Goal: Navigation & Orientation: Find specific page/section

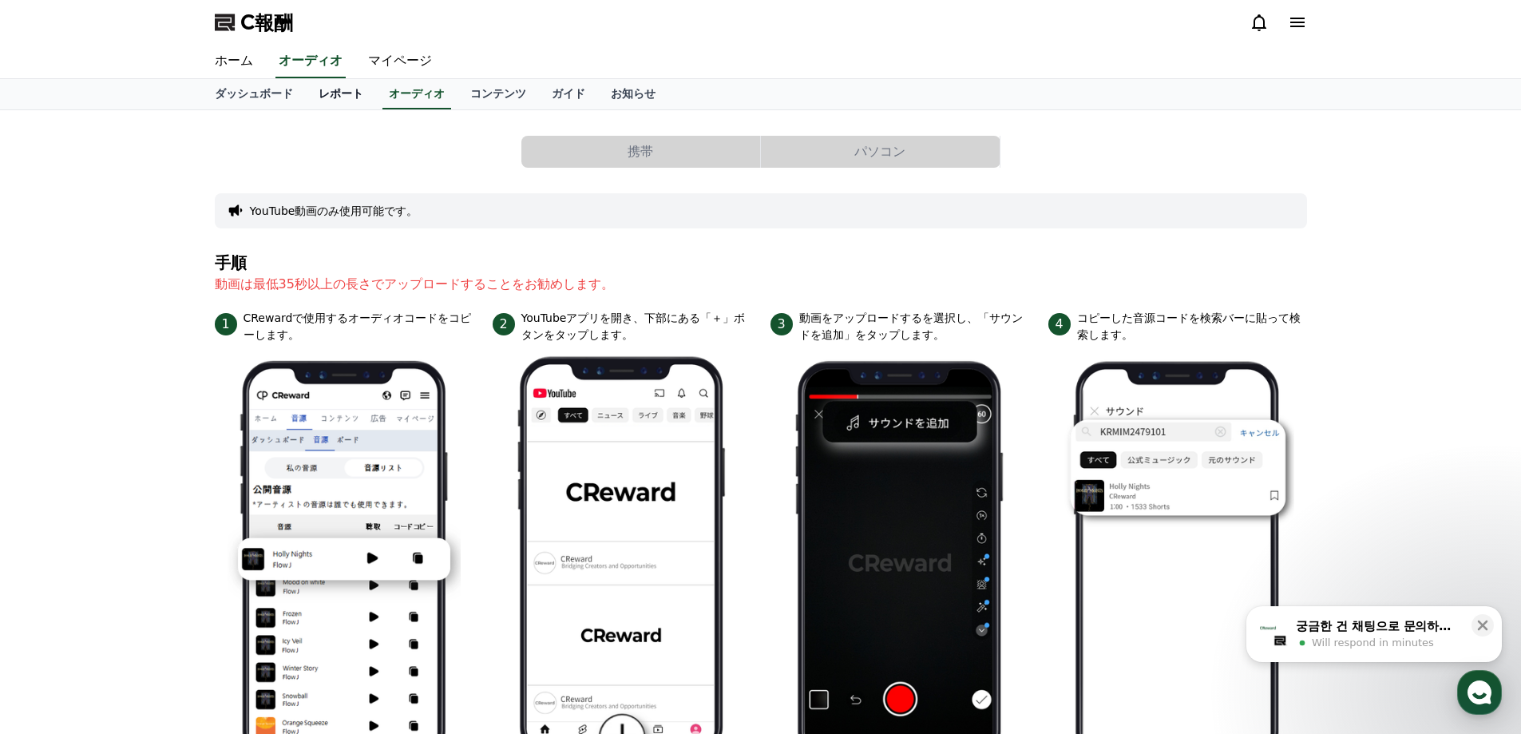
click at [318, 87] on font "レポート" at bounding box center [340, 93] width 45 height 13
click at [240, 87] on font "ダッシュボード" at bounding box center [254, 93] width 78 height 13
click at [355, 51] on link "マイページ" at bounding box center [399, 62] width 89 height 34
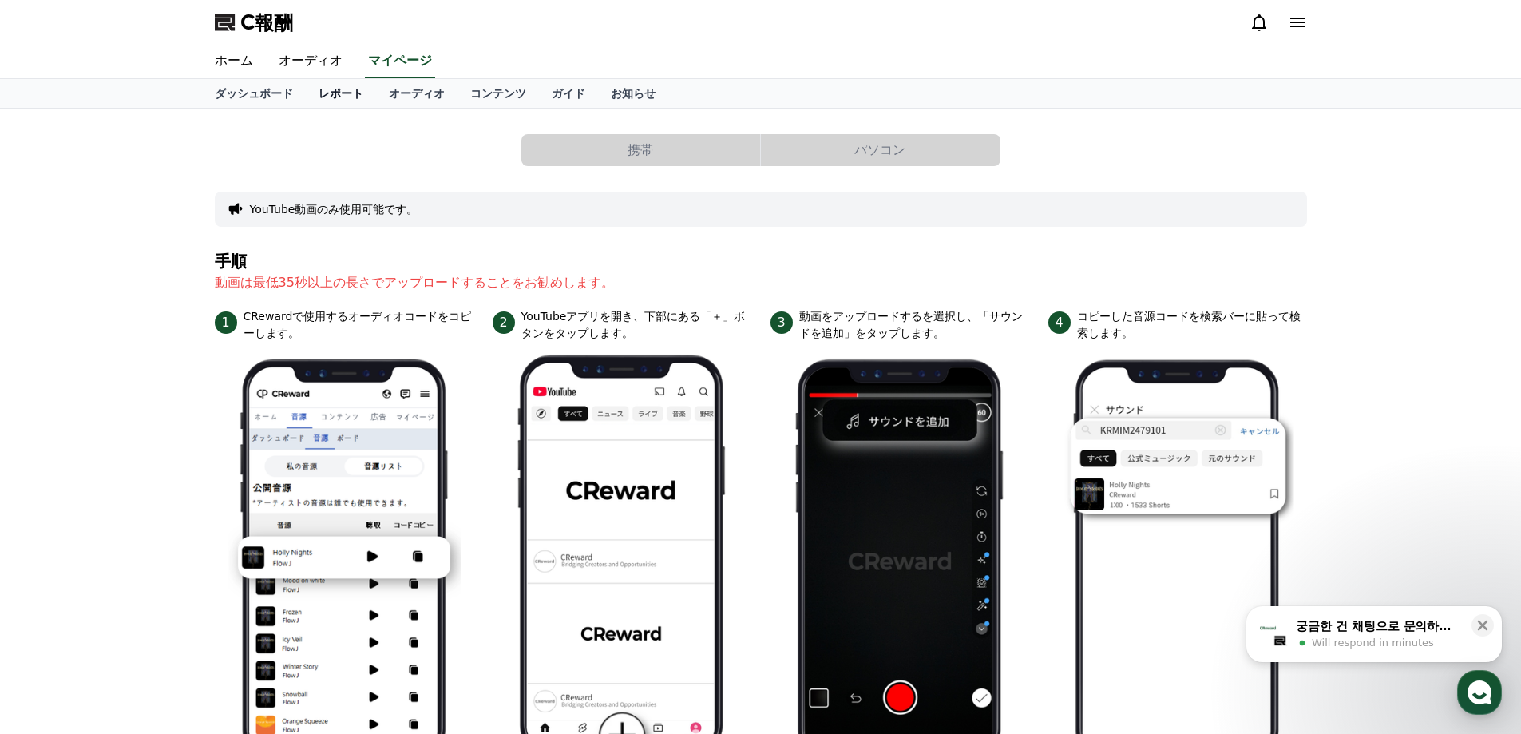
click at [336, 90] on link "レポート" at bounding box center [341, 93] width 70 height 29
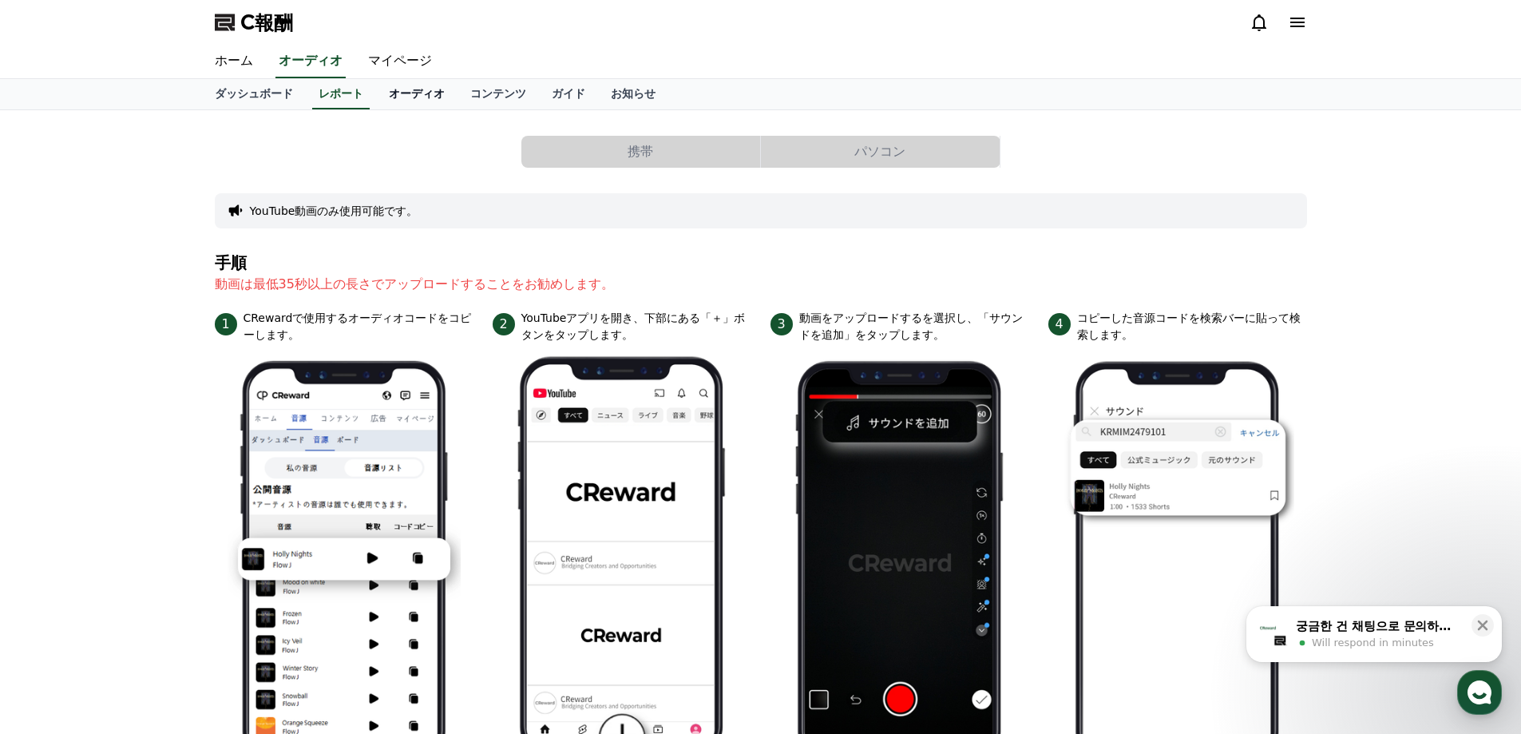
drag, startPoint x: 383, startPoint y: 93, endPoint x: 370, endPoint y: 93, distance: 12.8
click at [389, 93] on font "オーディオ" at bounding box center [417, 93] width 56 height 13
click at [299, 61] on font "オーディオ" at bounding box center [311, 60] width 64 height 15
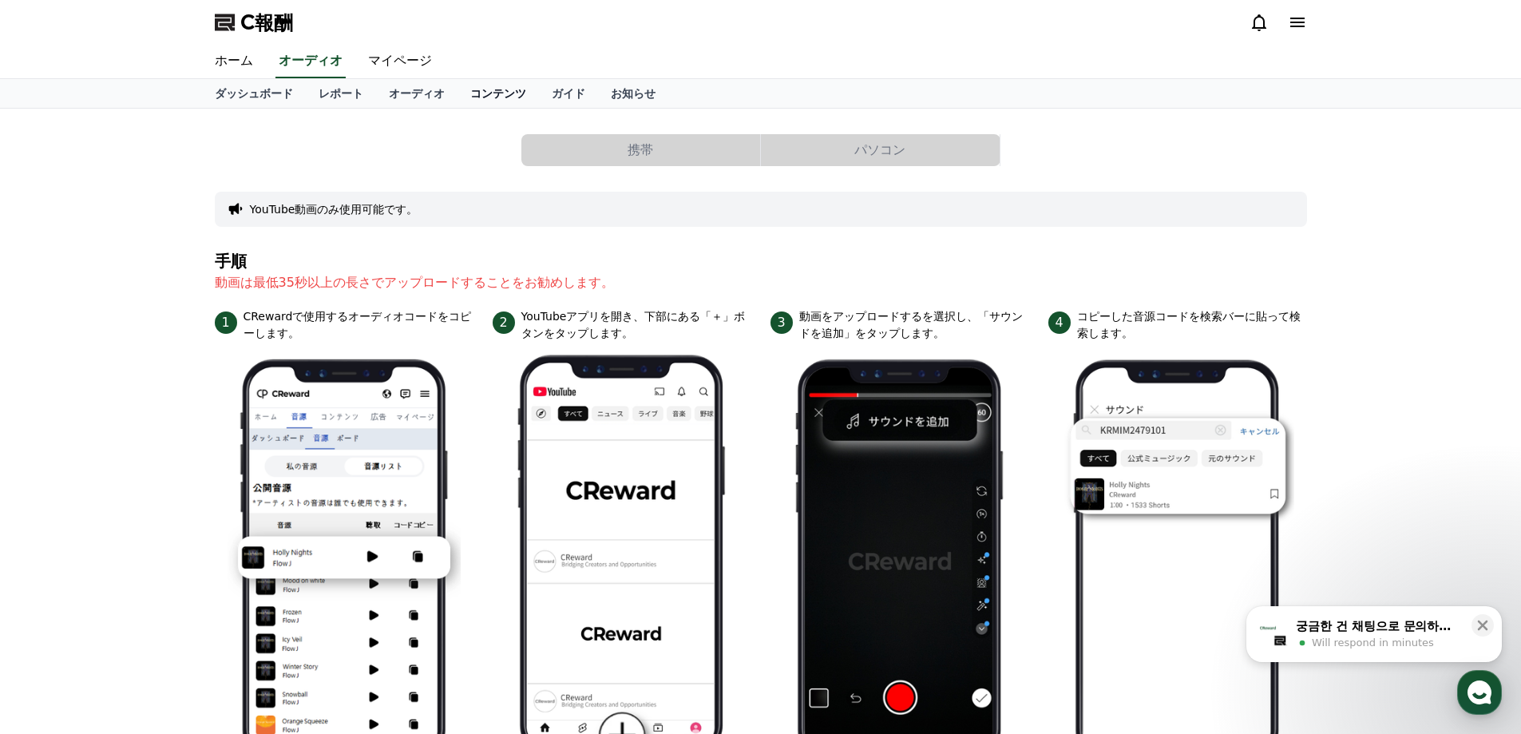
click at [470, 93] on font "コンテンツ" at bounding box center [498, 93] width 56 height 13
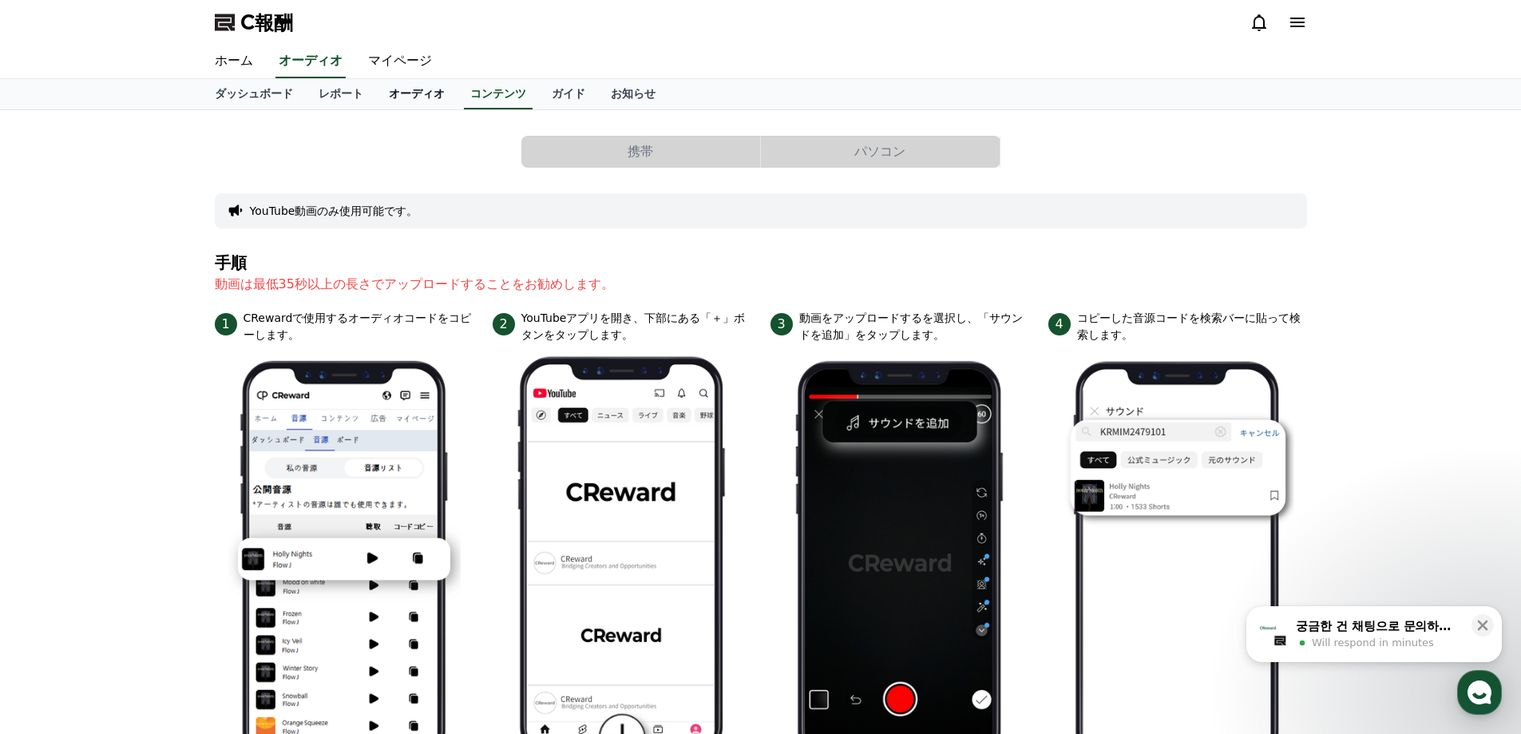
click at [389, 100] on font "オーディオ" at bounding box center [417, 93] width 56 height 13
drag, startPoint x: 320, startPoint y: 93, endPoint x: 310, endPoint y: 92, distance: 10.5
click at [318, 92] on font "レポート" at bounding box center [340, 93] width 45 height 13
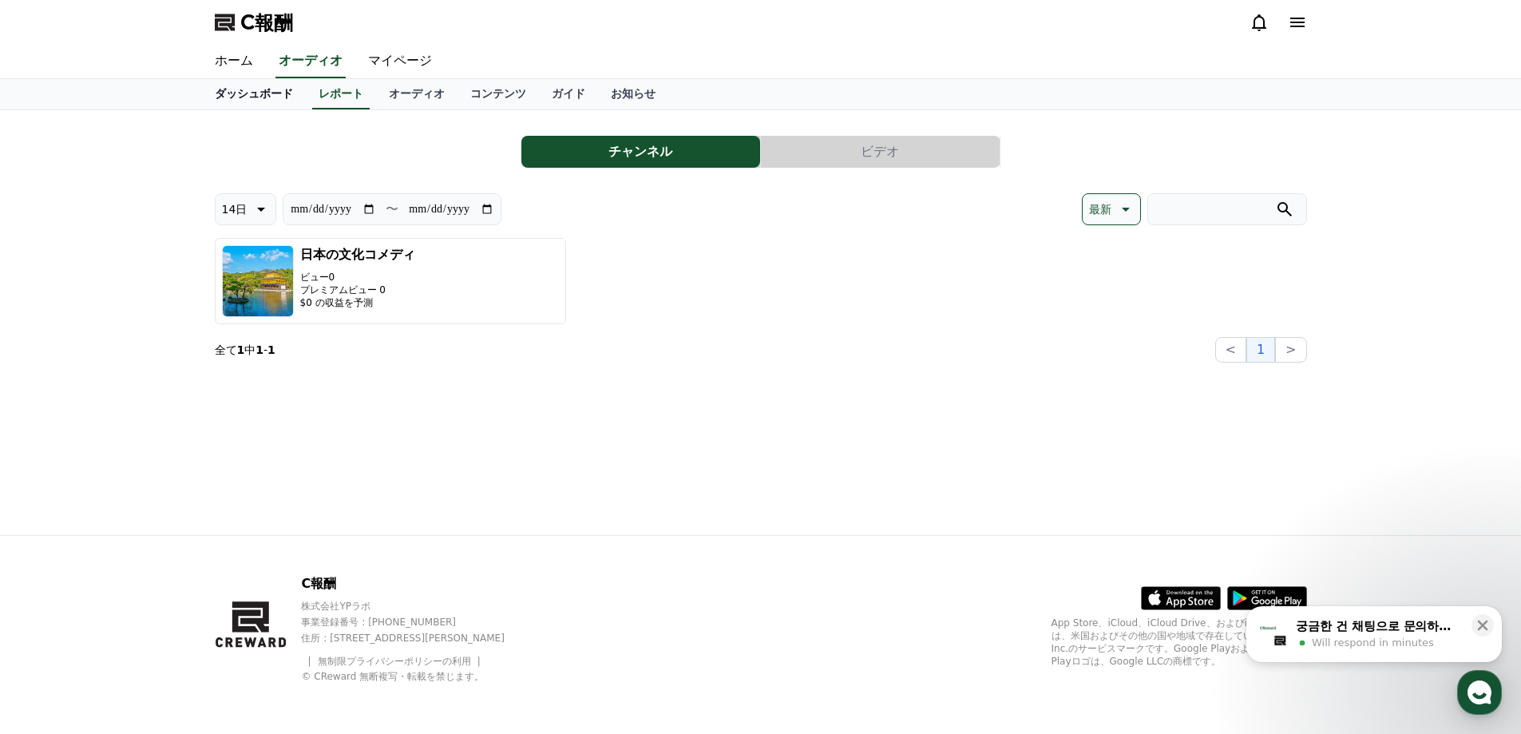
click at [247, 92] on font "ダッシュボード" at bounding box center [254, 93] width 78 height 13
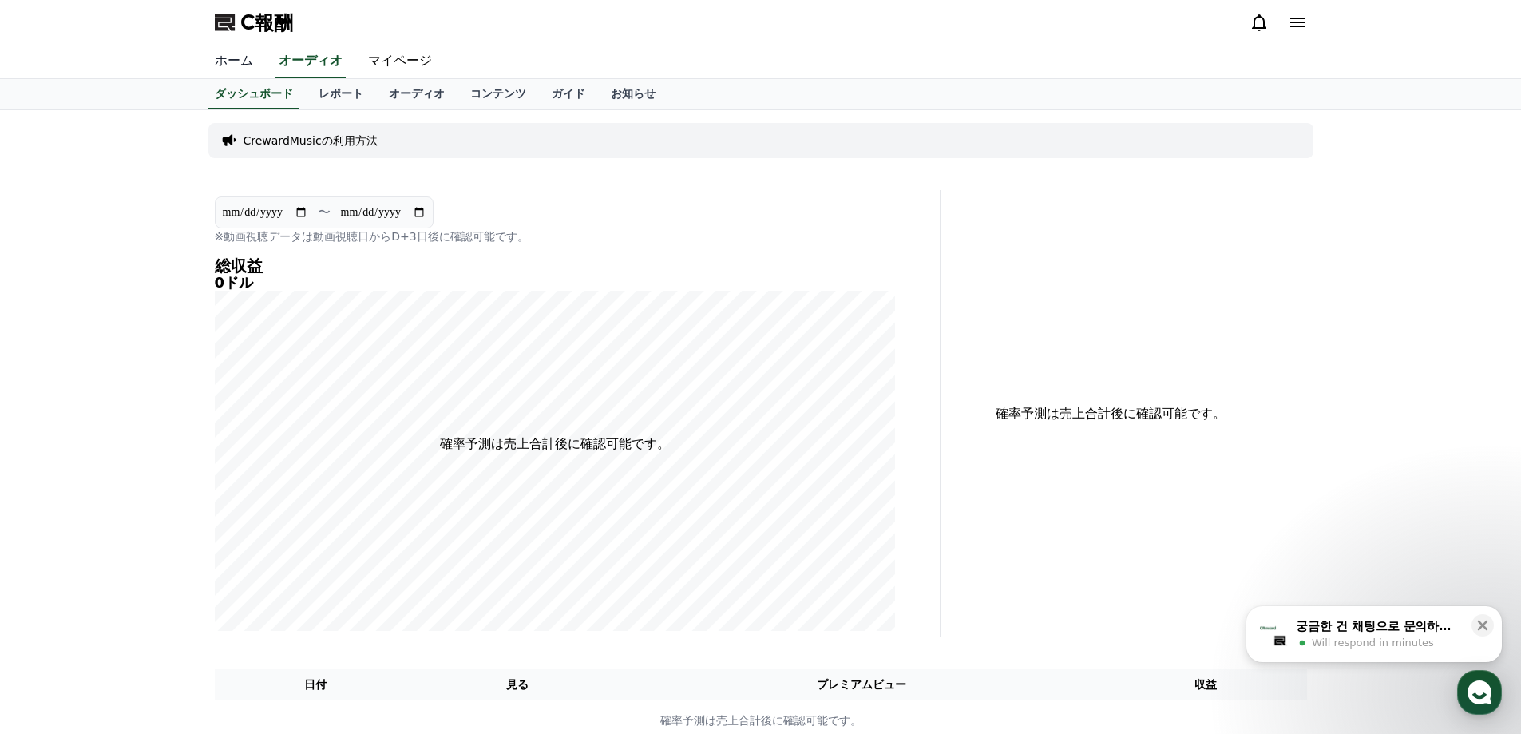
click at [243, 72] on link "ホーム" at bounding box center [234, 62] width 64 height 34
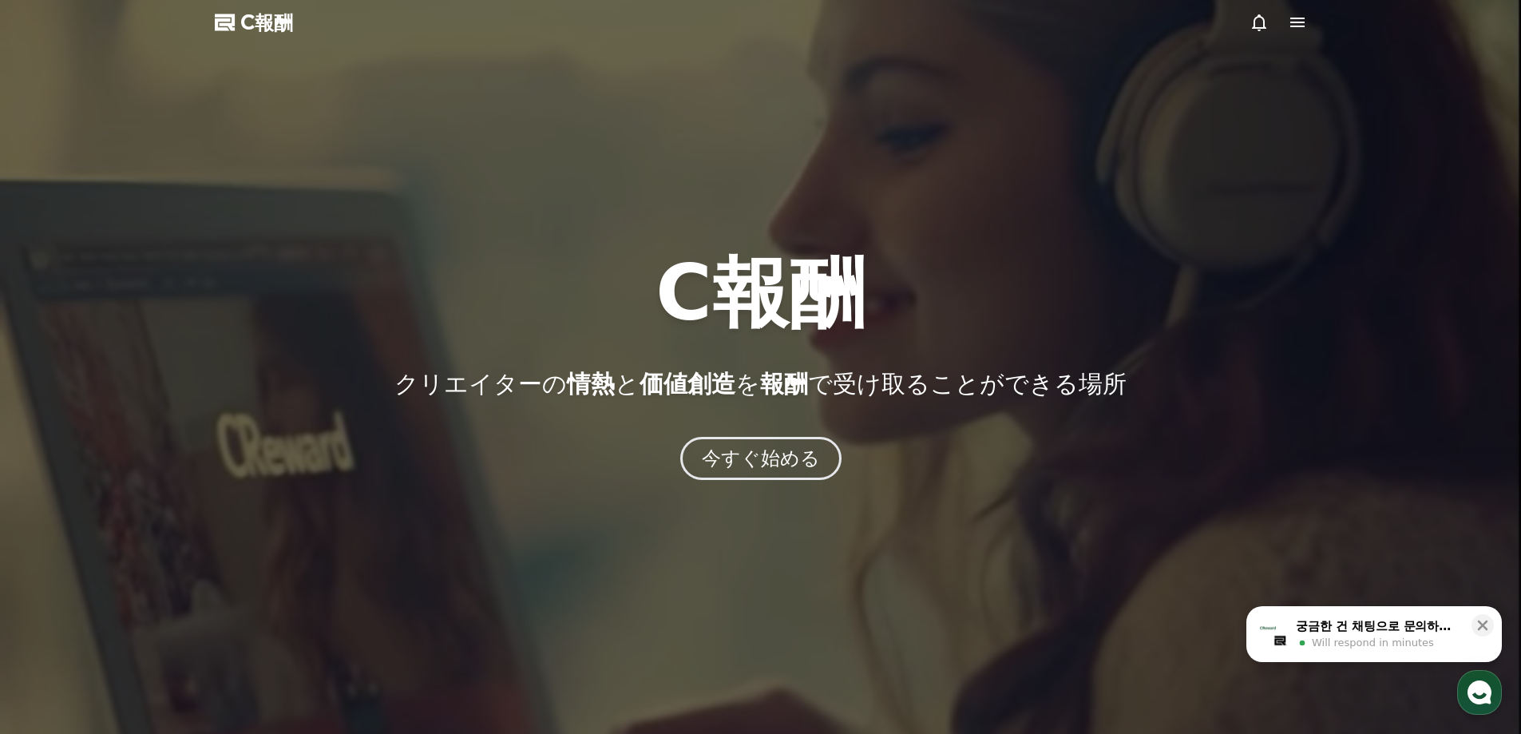
click at [1319, 9] on div at bounding box center [760, 367] width 1521 height 734
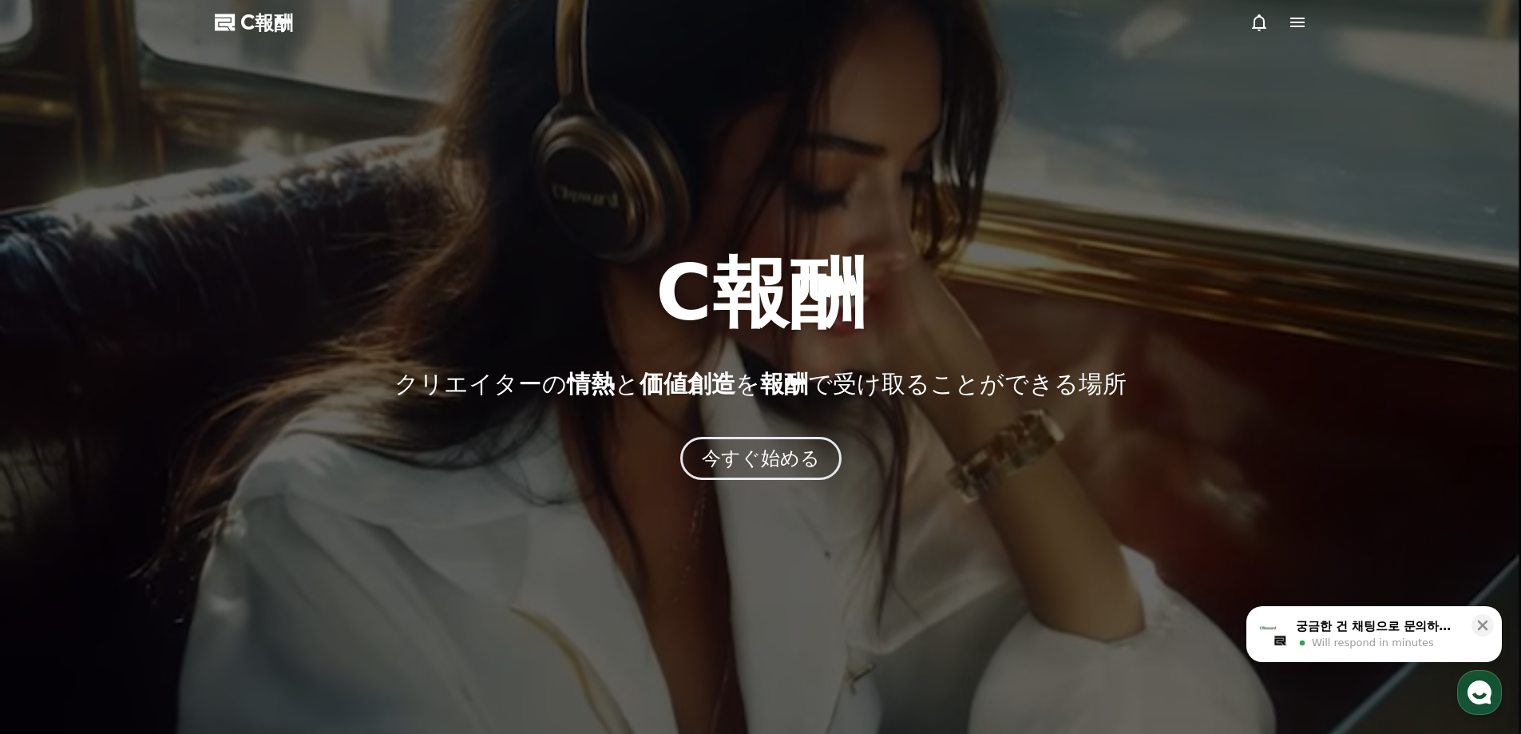
drag, startPoint x: 1307, startPoint y: 14, endPoint x: 1297, endPoint y: 18, distance: 10.4
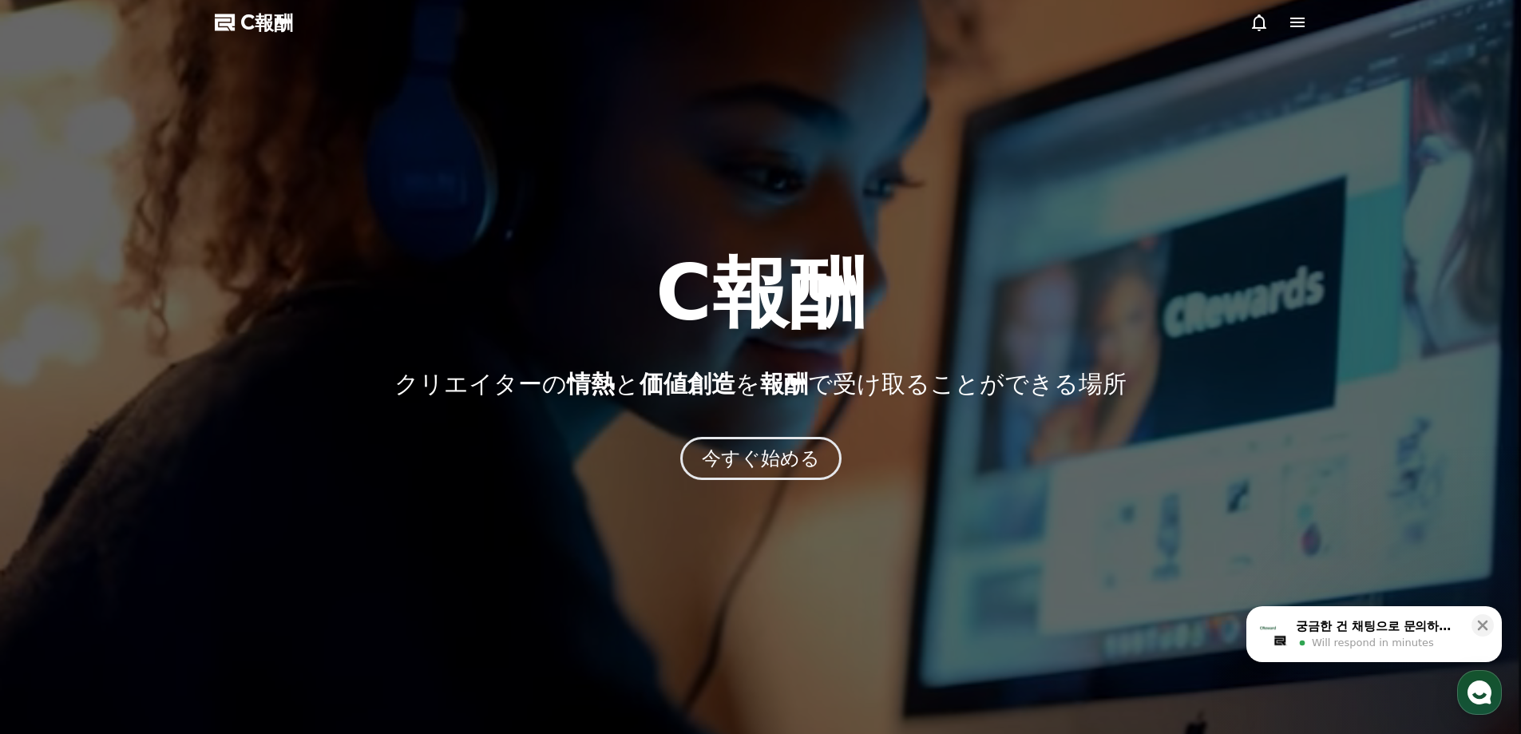
click at [1290, 26] on icon at bounding box center [1297, 23] width 14 height 10
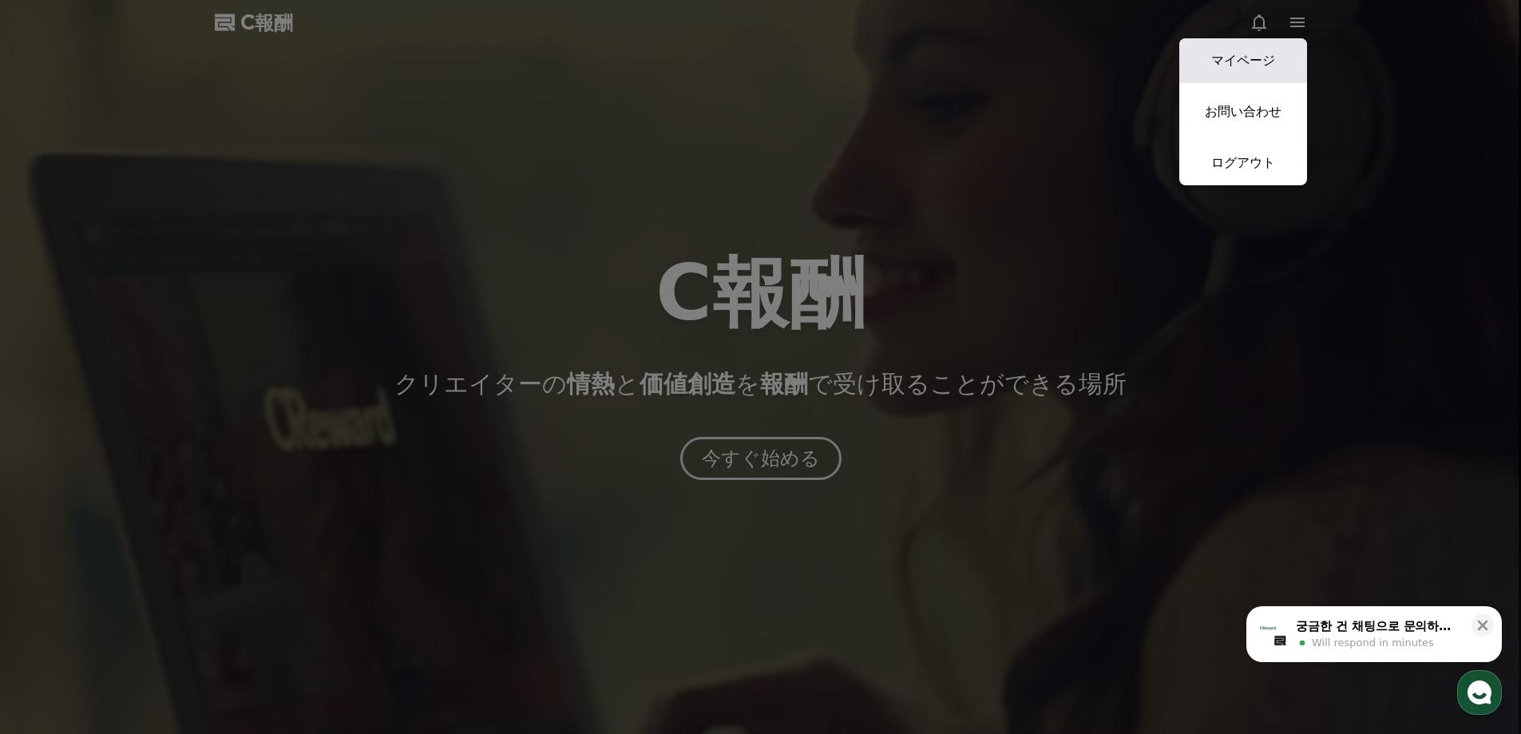
click at [1226, 68] on font "マイページ" at bounding box center [1243, 60] width 64 height 15
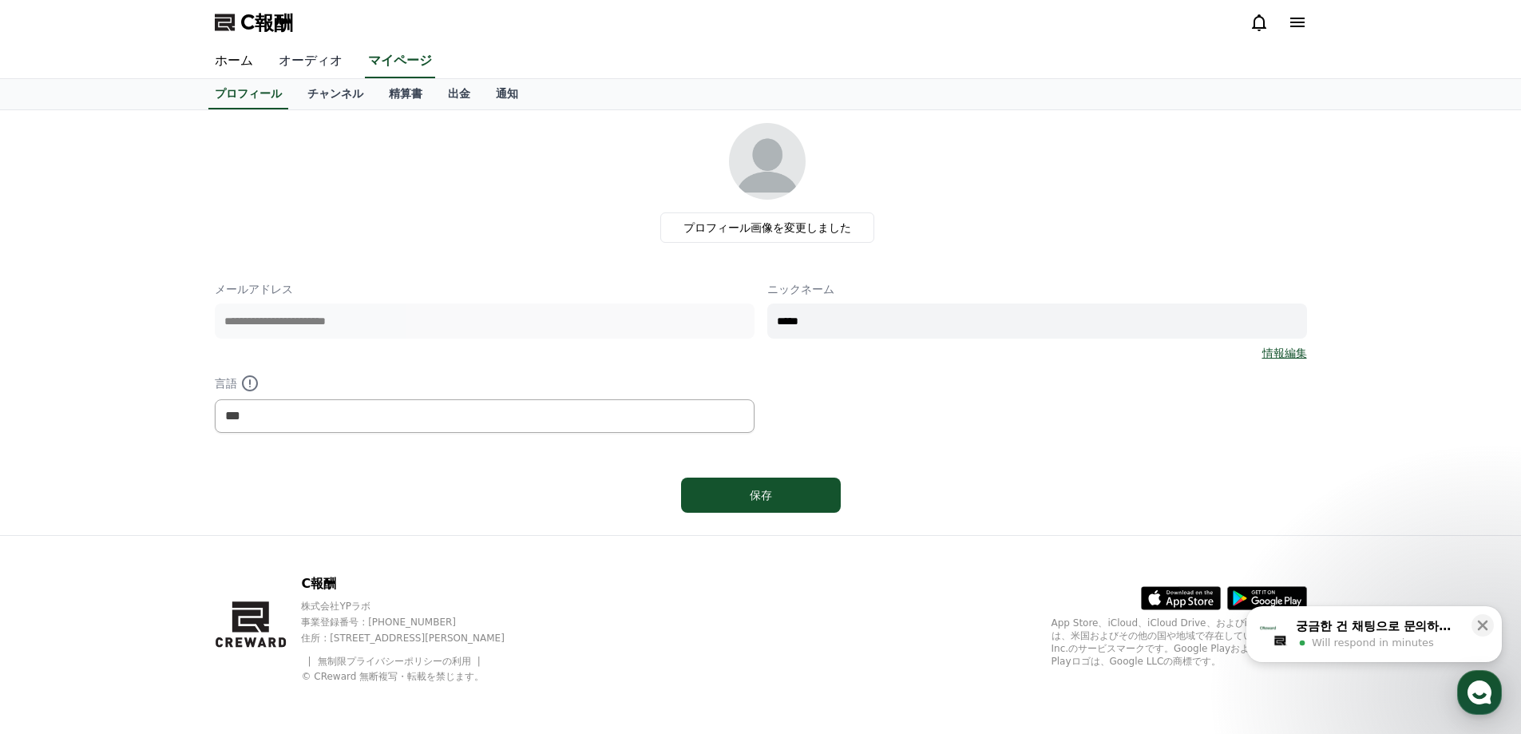
click at [306, 65] on font "オーディオ" at bounding box center [311, 60] width 64 height 15
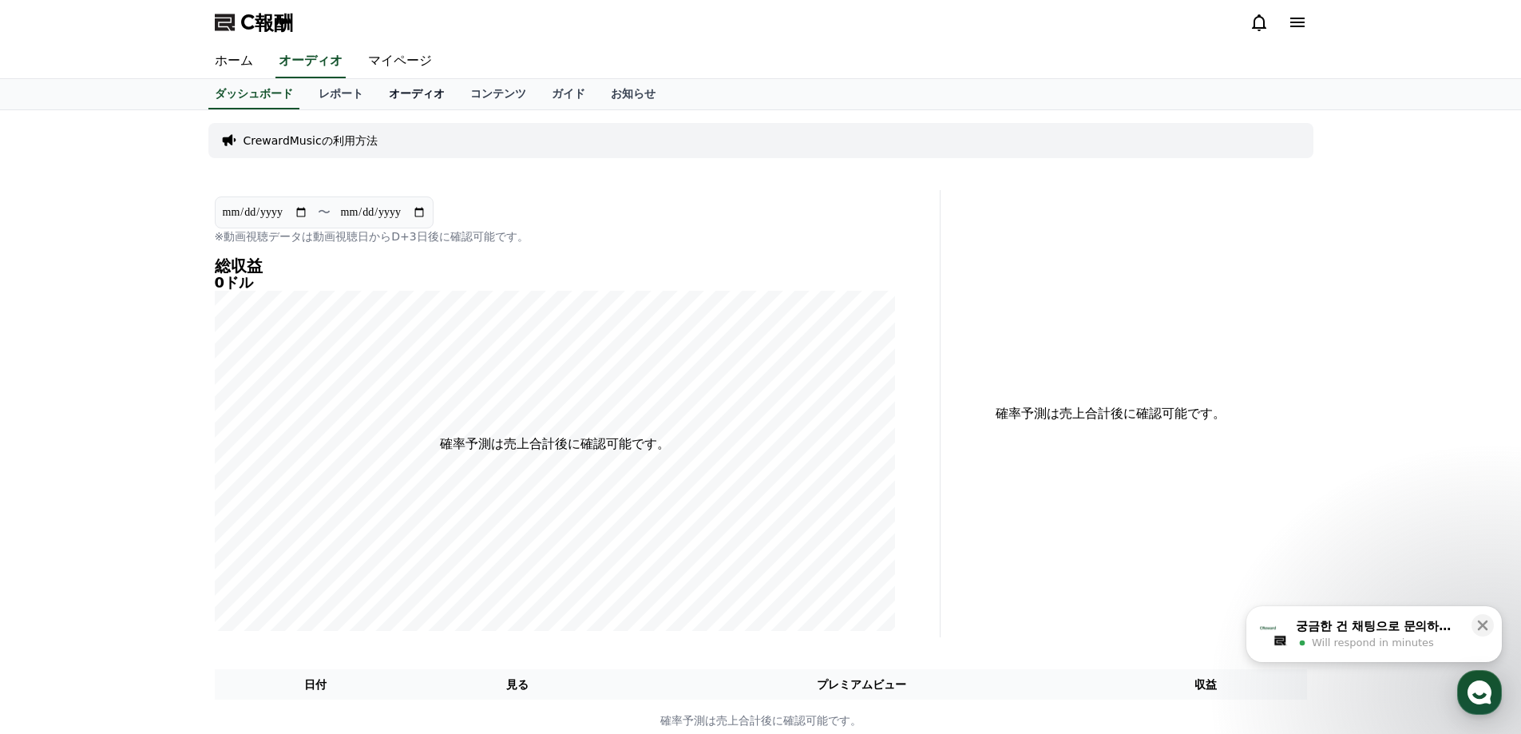
click at [392, 100] on font "オーディオ" at bounding box center [417, 93] width 56 height 13
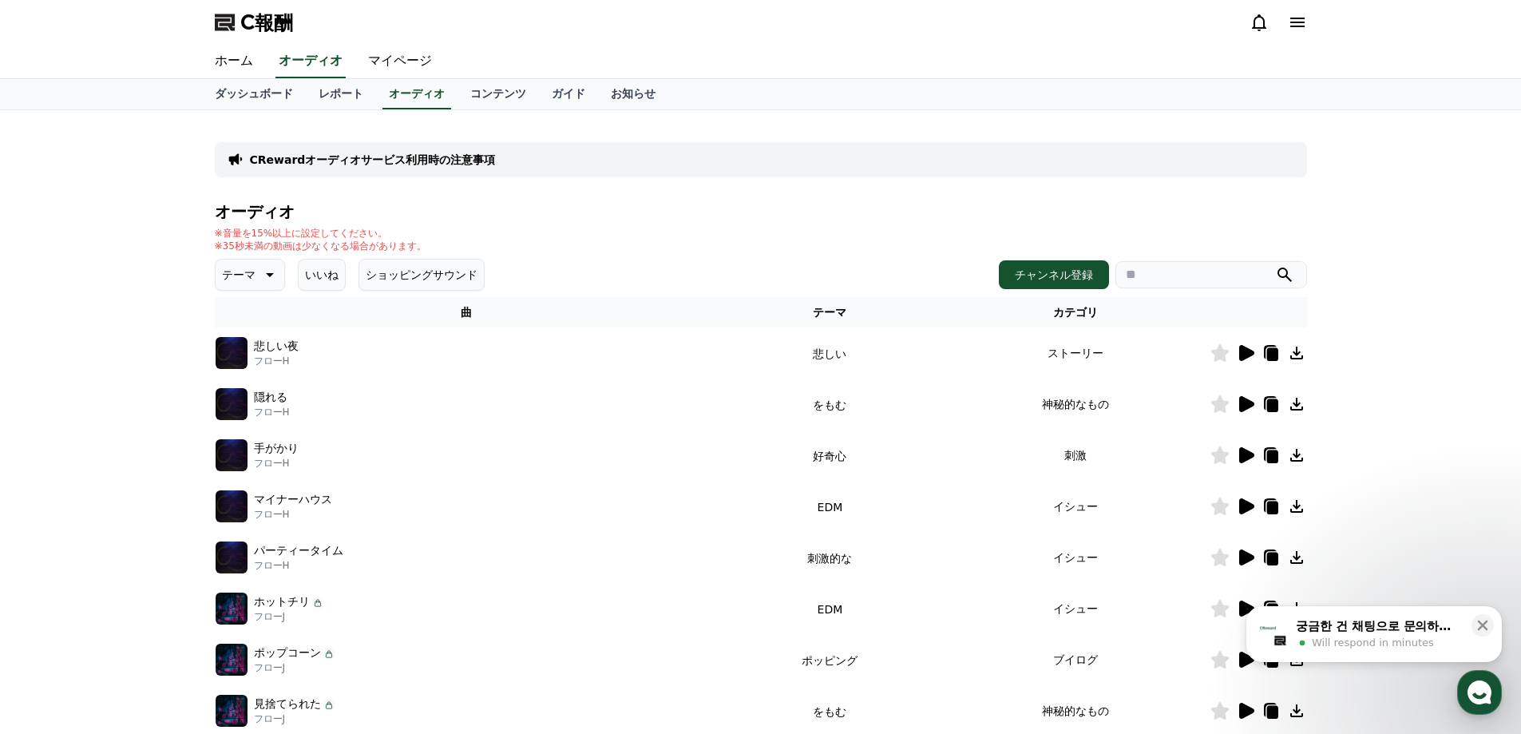
click at [258, 286] on button "テーマ" at bounding box center [250, 275] width 70 height 32
click at [255, 363] on font "ポッピング" at bounding box center [251, 364] width 56 height 13
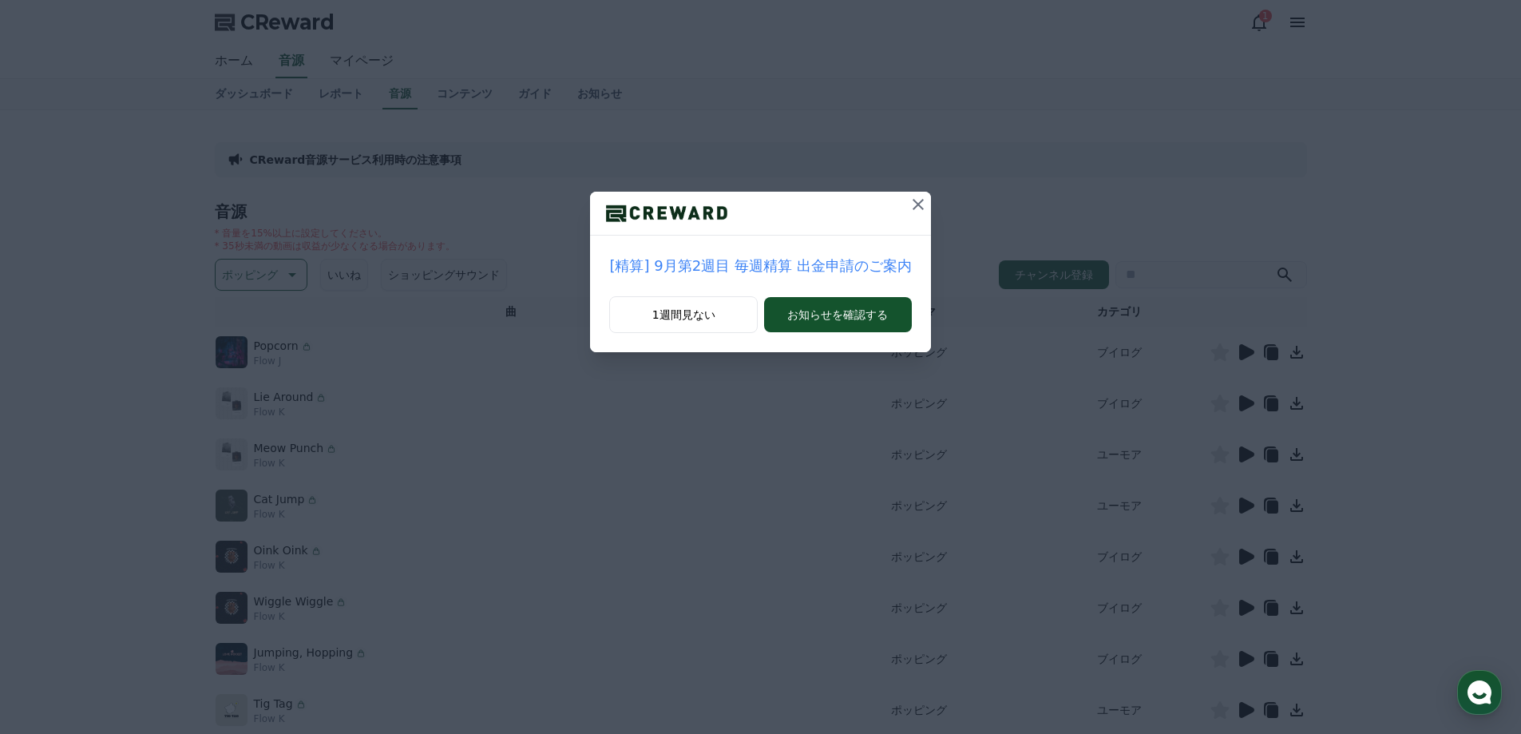
click at [912, 206] on icon at bounding box center [917, 204] width 11 height 11
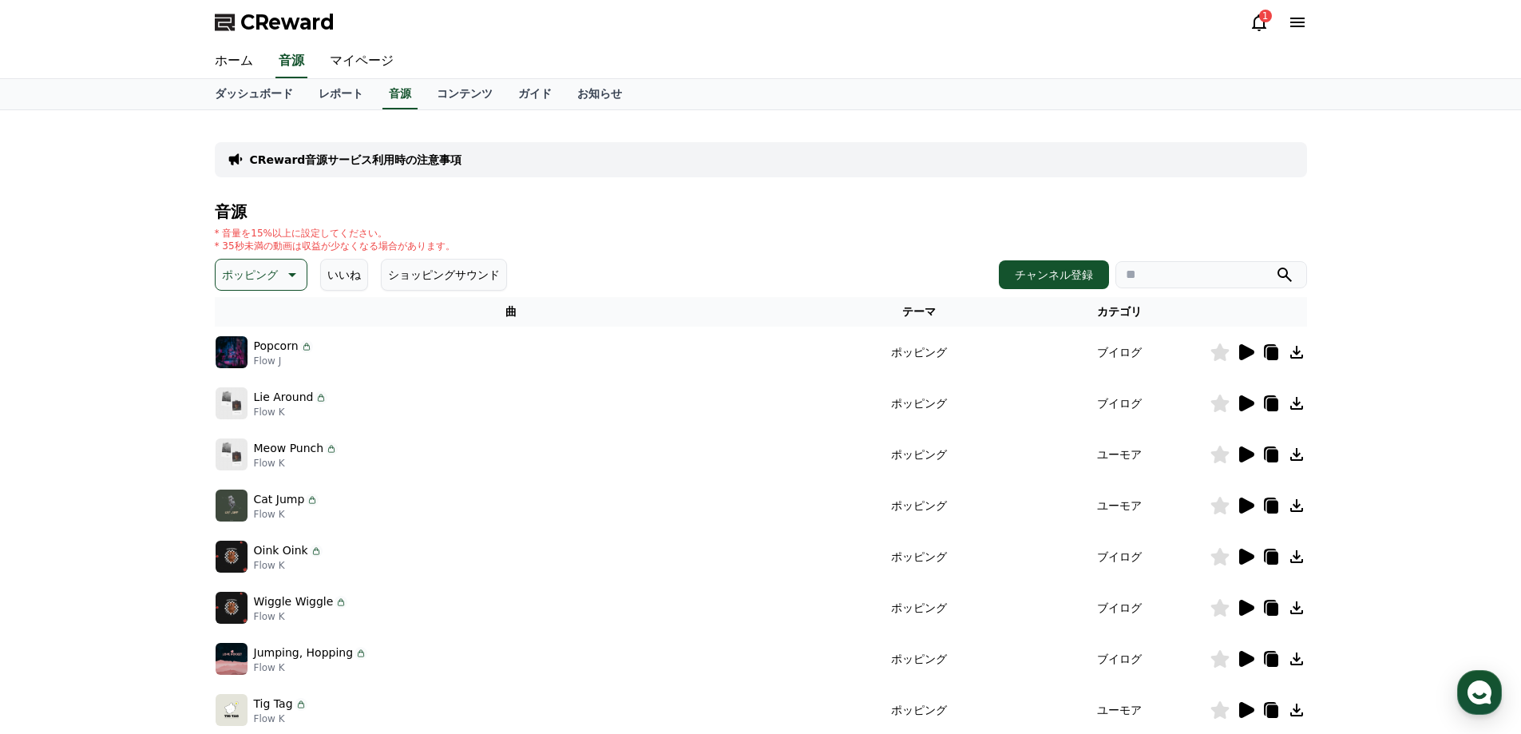
click at [1297, 455] on icon at bounding box center [1296, 454] width 13 height 13
click at [1275, 453] on icon at bounding box center [1271, 455] width 11 height 13
click at [350, 61] on link "マイページ" at bounding box center [361, 62] width 89 height 34
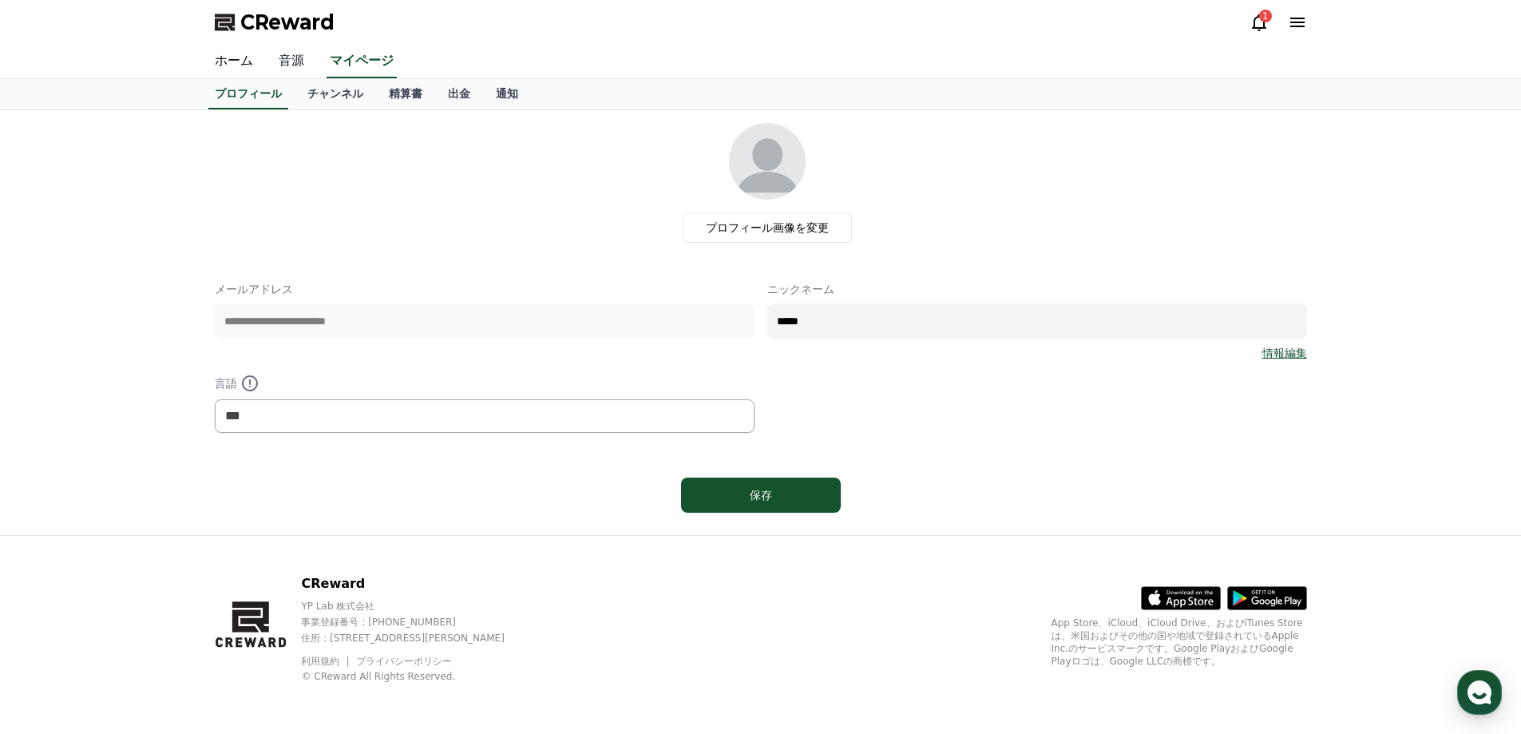
click at [275, 66] on link "音源" at bounding box center [291, 62] width 51 height 34
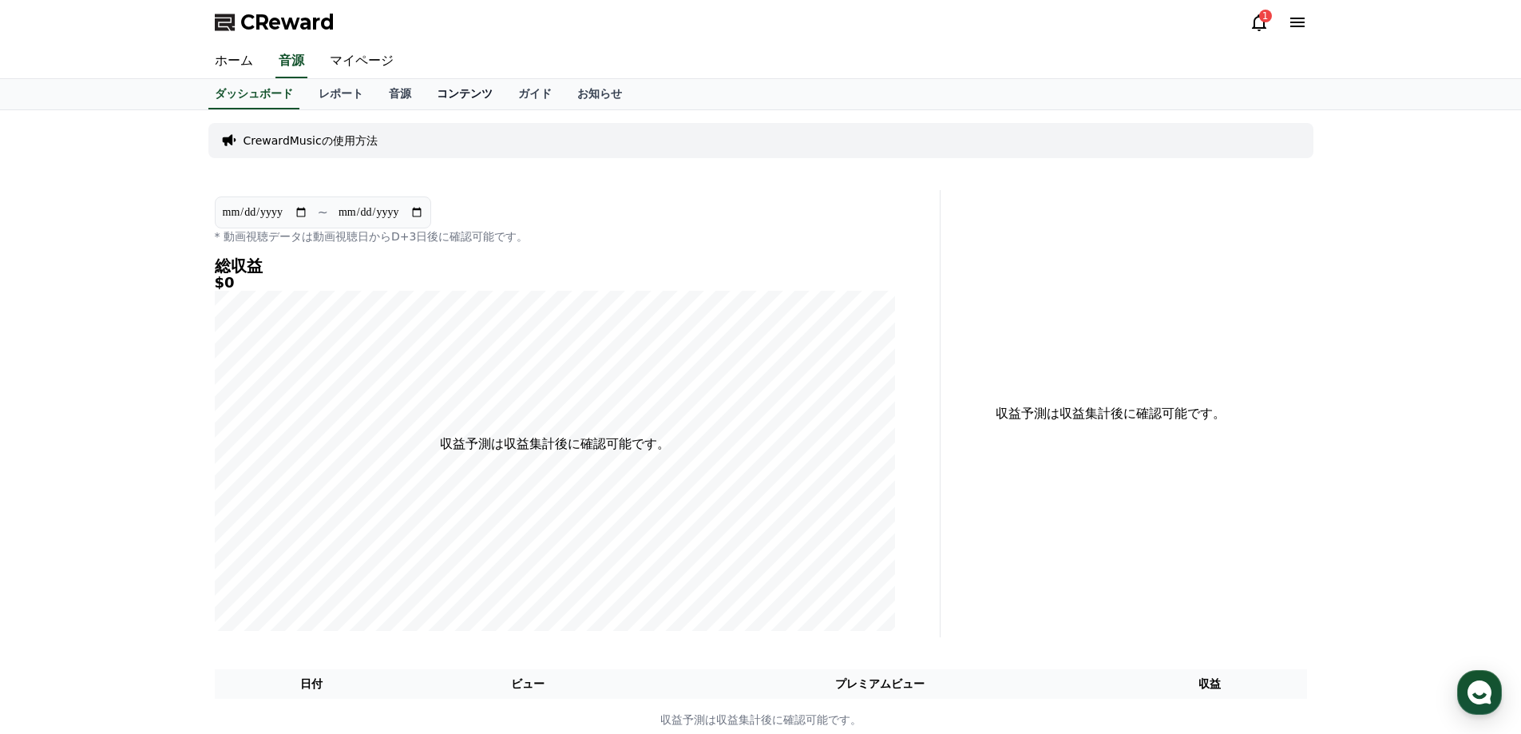
click at [447, 94] on link "コンテンツ" at bounding box center [464, 94] width 81 height 30
click at [505, 94] on link "ガイド" at bounding box center [534, 94] width 59 height 30
